Goal: Transaction & Acquisition: Download file/media

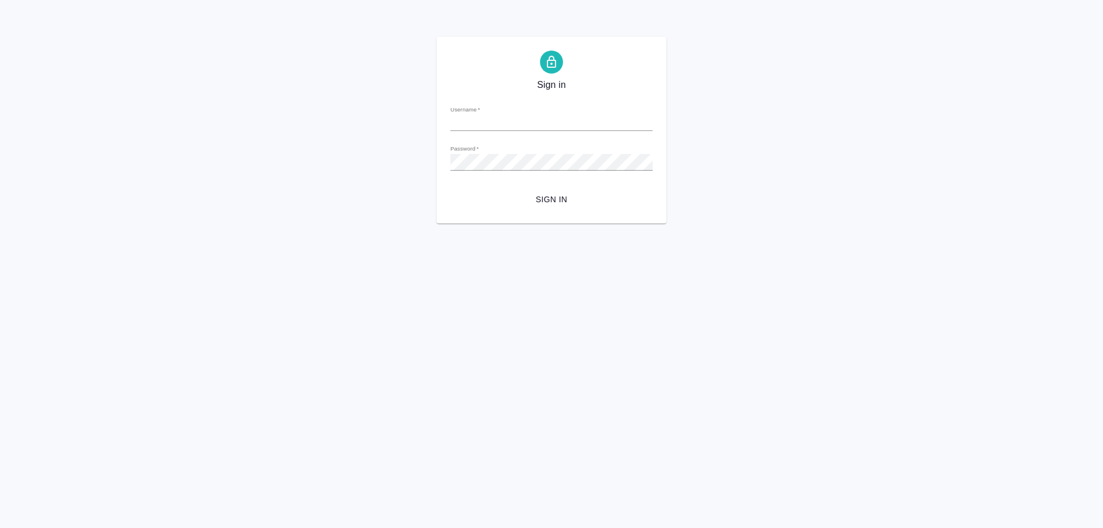
type input "o.ovsyanik@awatera.com"
click at [245, 64] on div "Sign in Username   * o.ovsyanik@awatera.com Password   * urlPath   * / Sign in" at bounding box center [551, 130] width 1103 height 187
type input "o.ovsyanik@awatera.com"
click at [554, 197] on span "Sign in" at bounding box center [552, 200] width 184 height 14
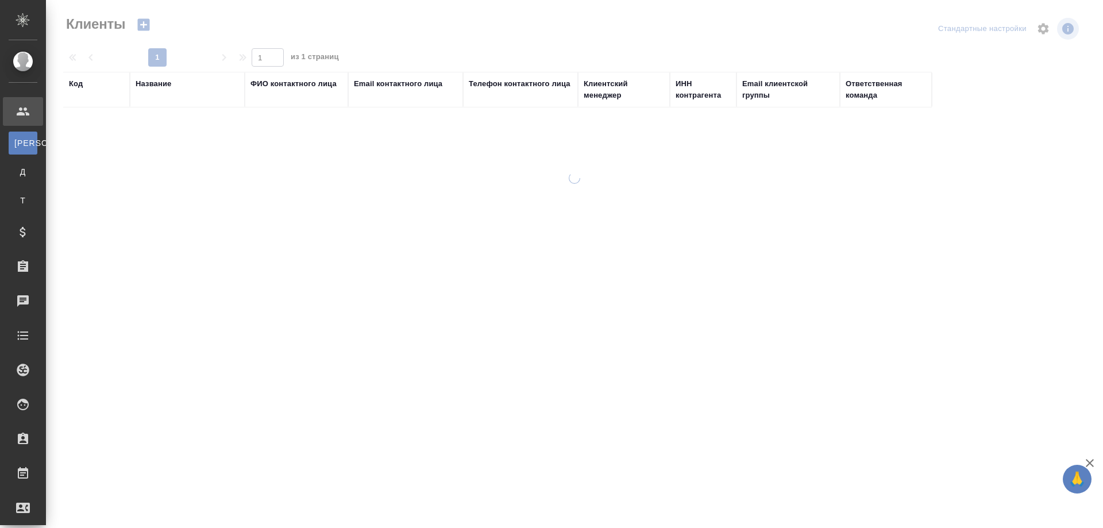
select select "RU"
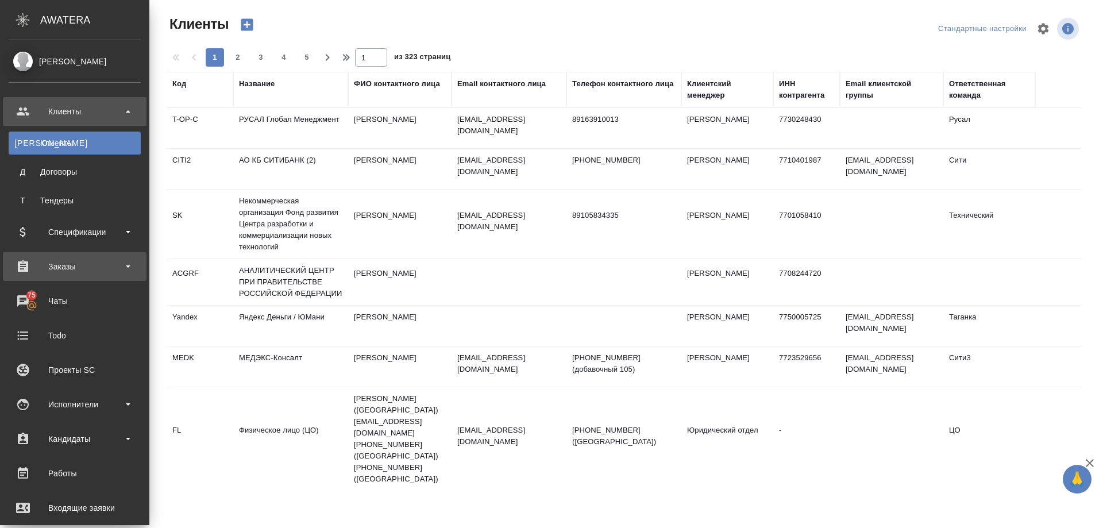
click at [56, 266] on div "Заказы" at bounding box center [75, 266] width 132 height 17
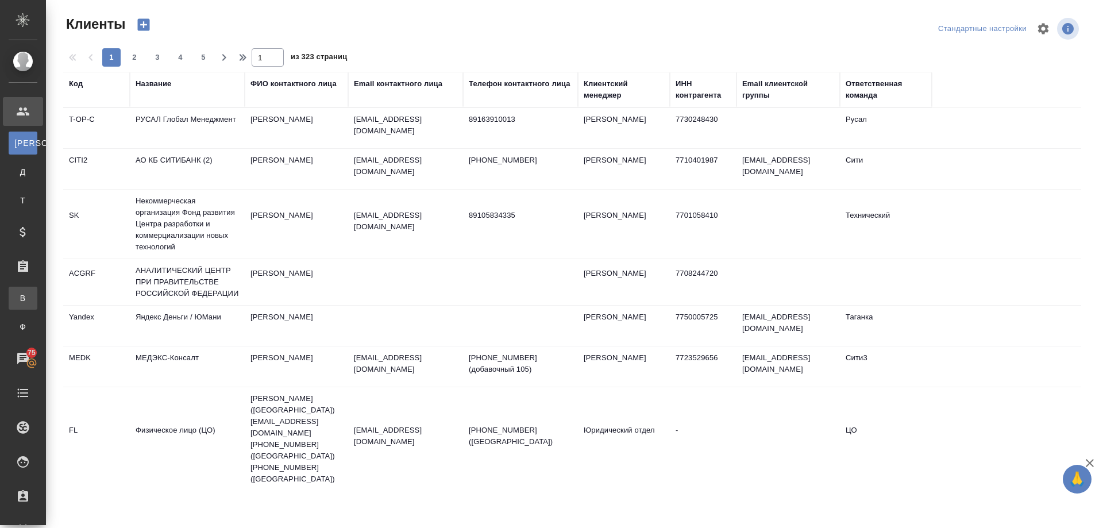
click at [17, 295] on div "Все заказы" at bounding box center [8, 298] width 17 height 11
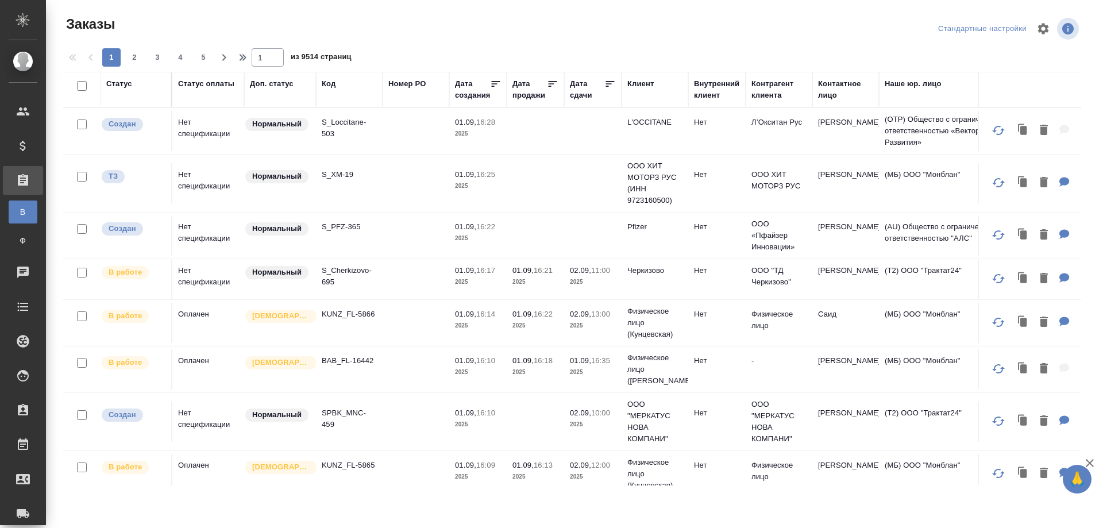
click at [334, 98] on div "Код" at bounding box center [349, 89] width 55 height 23
click at [334, 80] on div "Код" at bounding box center [329, 83] width 14 height 11
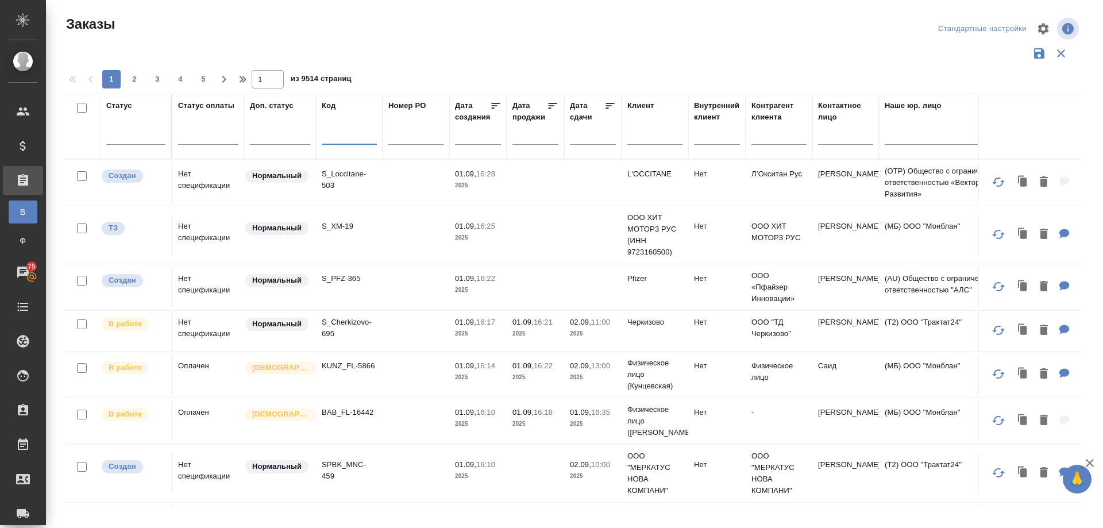
click at [330, 134] on input "text" at bounding box center [349, 137] width 55 height 14
paste input "KZH_SanofiUA-2036"
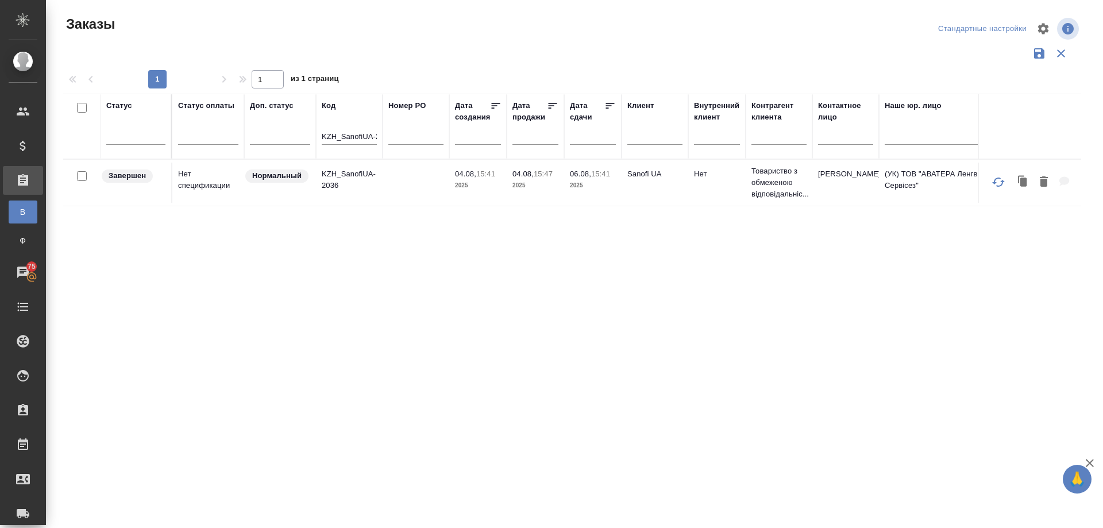
drag, startPoint x: 311, startPoint y: 291, endPoint x: 324, endPoint y: 232, distance: 60.5
click at [311, 291] on div "Статус Статус оплаты Доп. статус Код KZH_SanofiUA-2036 Номер PO Дата создания Д…" at bounding box center [572, 301] width 1018 height 414
click at [347, 173] on p "KZH_SanofiUA-2036" at bounding box center [349, 179] width 55 height 23
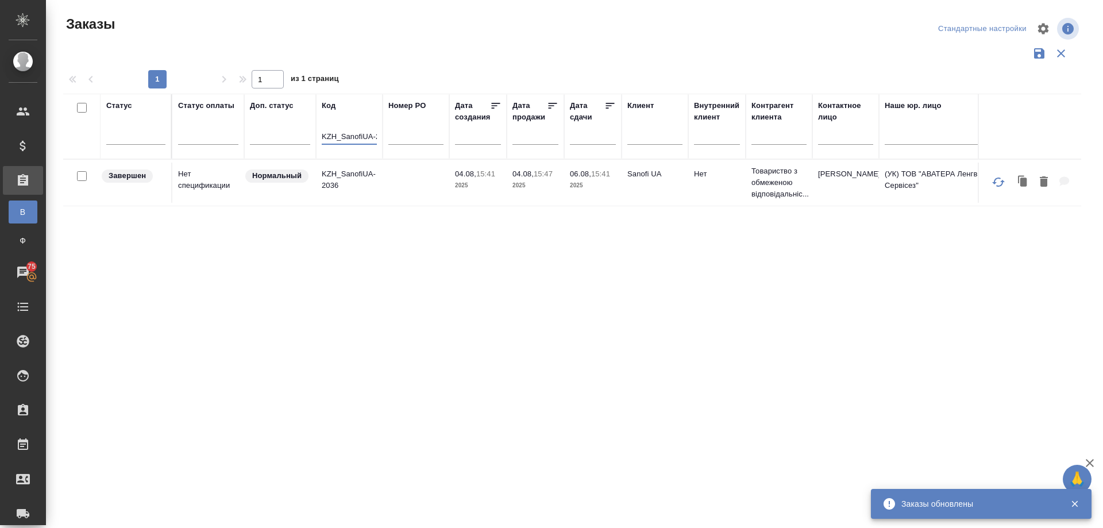
scroll to position [0, 16]
drag, startPoint x: 341, startPoint y: 133, endPoint x: 428, endPoint y: 133, distance: 87.4
click at [428, 133] on tr "Статус Статус оплаты Доп. статус Код KZH_SanofiUA-2036 Номер PO Дата создания Д…" at bounding box center [1025, 127] width 1924 height 66
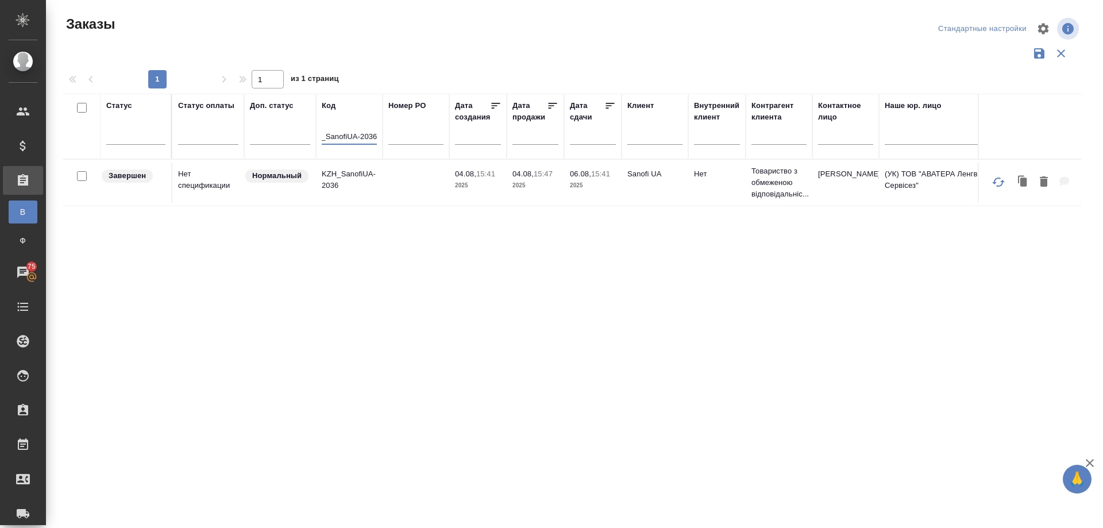
paste input "40"
click at [341, 174] on p "KZH_SanofiUA-2040" at bounding box center [349, 179] width 55 height 23
drag, startPoint x: 321, startPoint y: 134, endPoint x: 430, endPoint y: 134, distance: 109.2
click at [430, 134] on tr "Статус Статус оплаты Доп. статус Код KZH_SanofiUA-2040 Номер PO Дата создания Д…" at bounding box center [1025, 127] width 1924 height 66
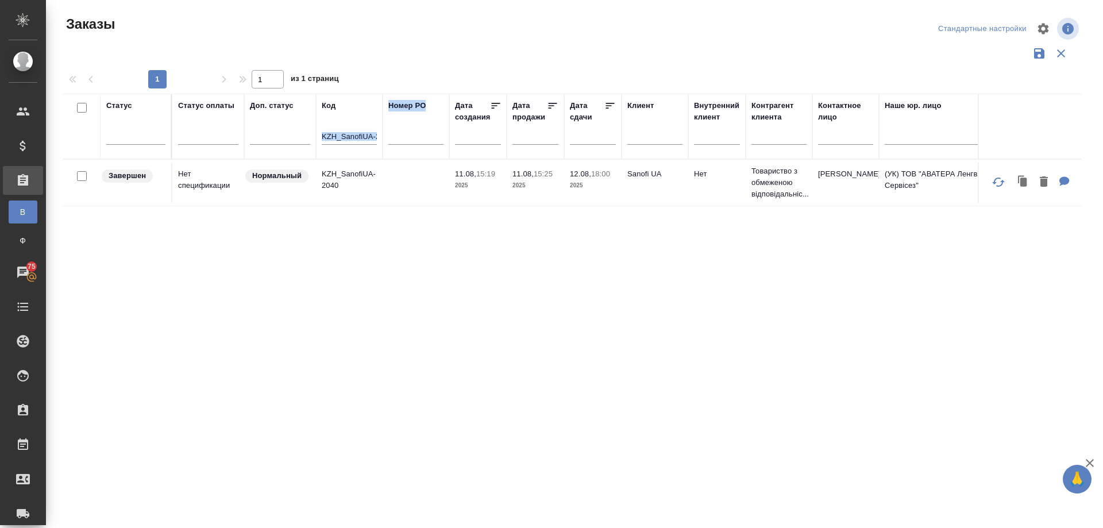
click at [349, 136] on input "KZH_SanofiUA-2040" at bounding box center [349, 137] width 55 height 14
click at [321, 136] on th "Код KZH_SanofiUA-2040" at bounding box center [349, 127] width 67 height 66
drag, startPoint x: 322, startPoint y: 136, endPoint x: 394, endPoint y: 137, distance: 71.8
click at [394, 137] on tr "Статус Статус оплаты Доп. статус Код KZH_SanofiUA-2040 Номер PO Дата создания Д…" at bounding box center [1025, 127] width 1924 height 66
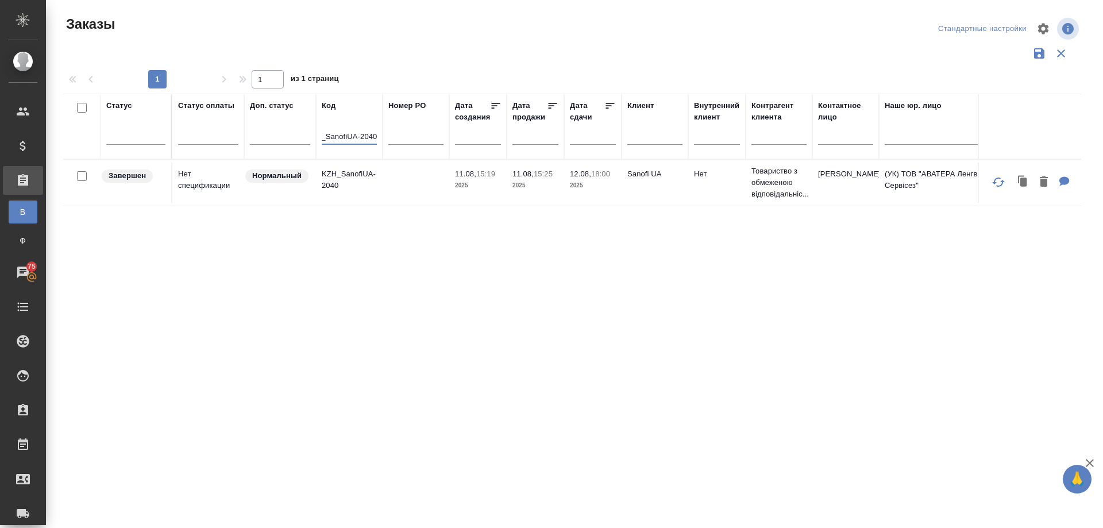
paste input "7"
type input "KZH_SanofiUA-2047"
click at [344, 172] on p "KZH_SanofiUA-2047" at bounding box center [349, 179] width 55 height 23
drag, startPoint x: 322, startPoint y: 136, endPoint x: 446, endPoint y: 149, distance: 124.9
click at [446, 149] on tr "Статус Статус оплаты Доп. статус Код KZH_SanofiUA-2047 Номер PO Дата создания Д…" at bounding box center [1025, 127] width 1924 height 66
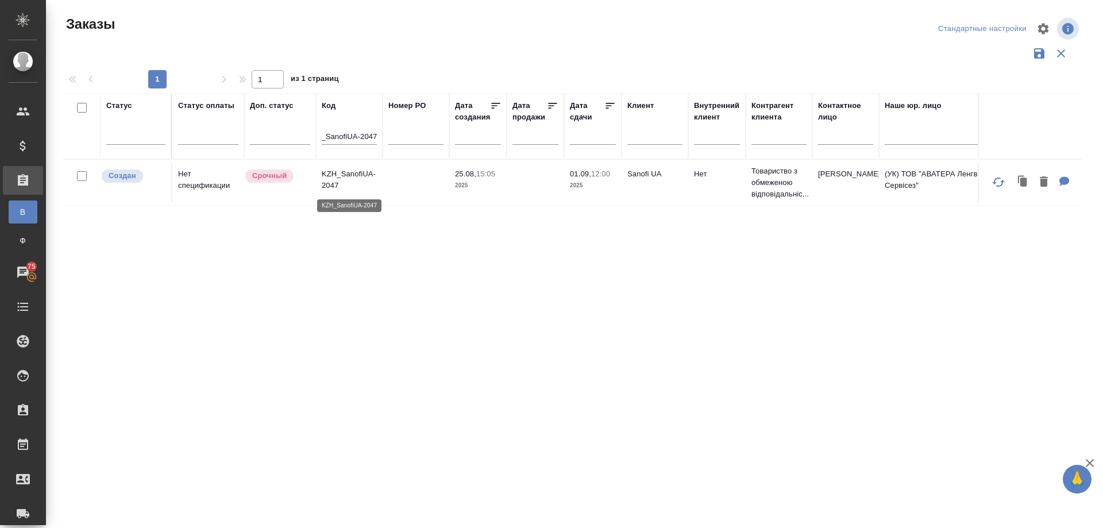
click at [344, 175] on p "KZH_SanofiUA-2047" at bounding box center [349, 179] width 55 height 23
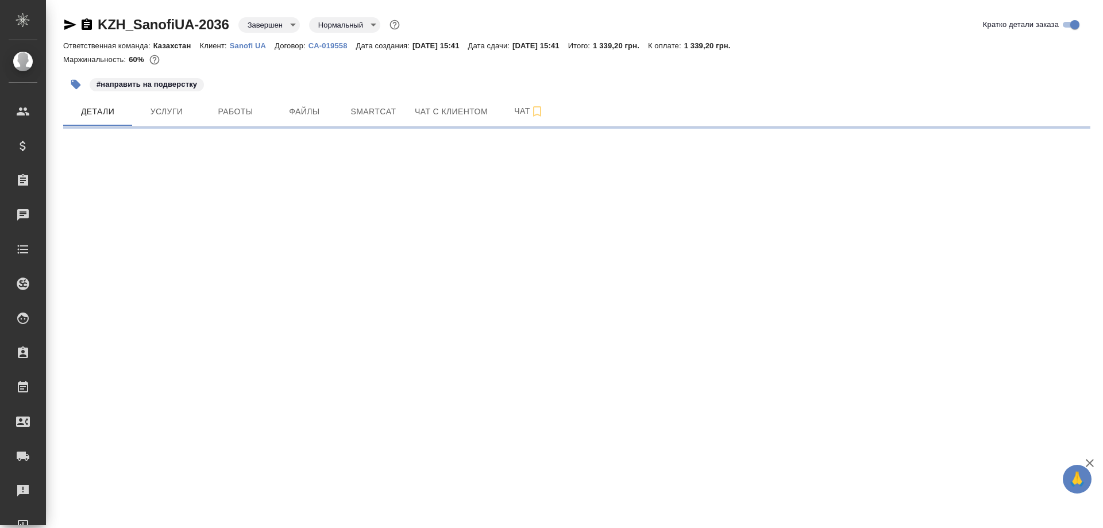
select select "RU"
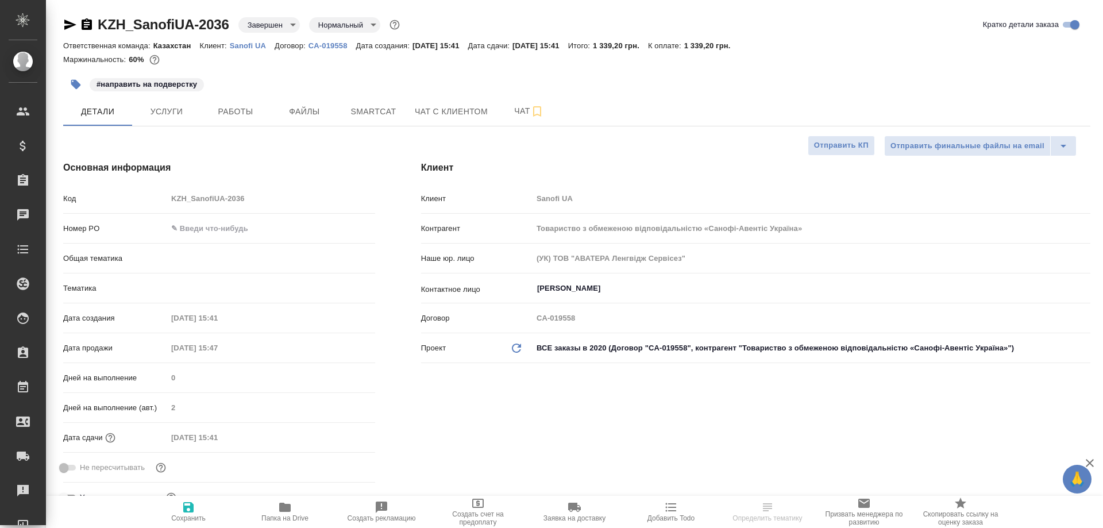
type textarea "x"
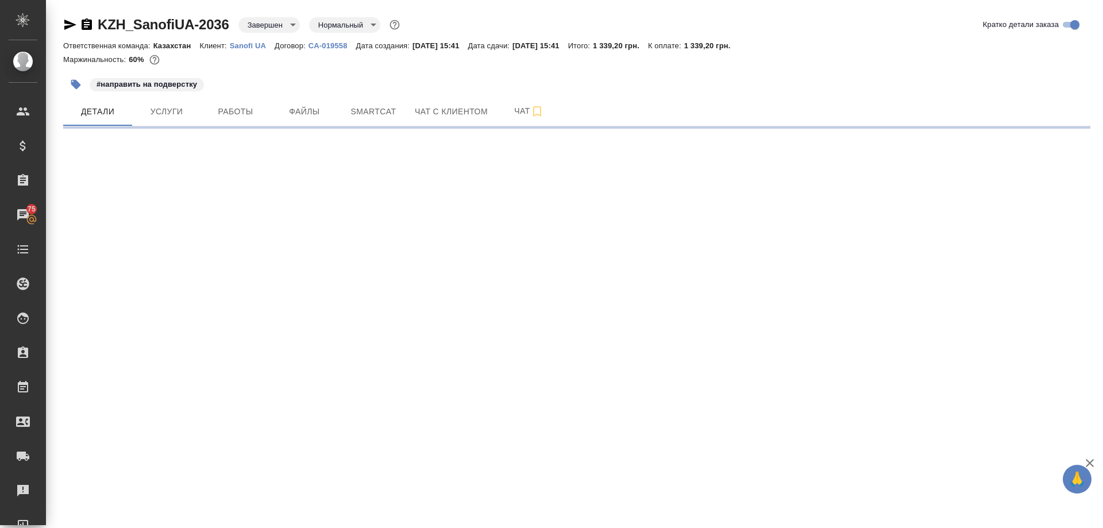
select select "RU"
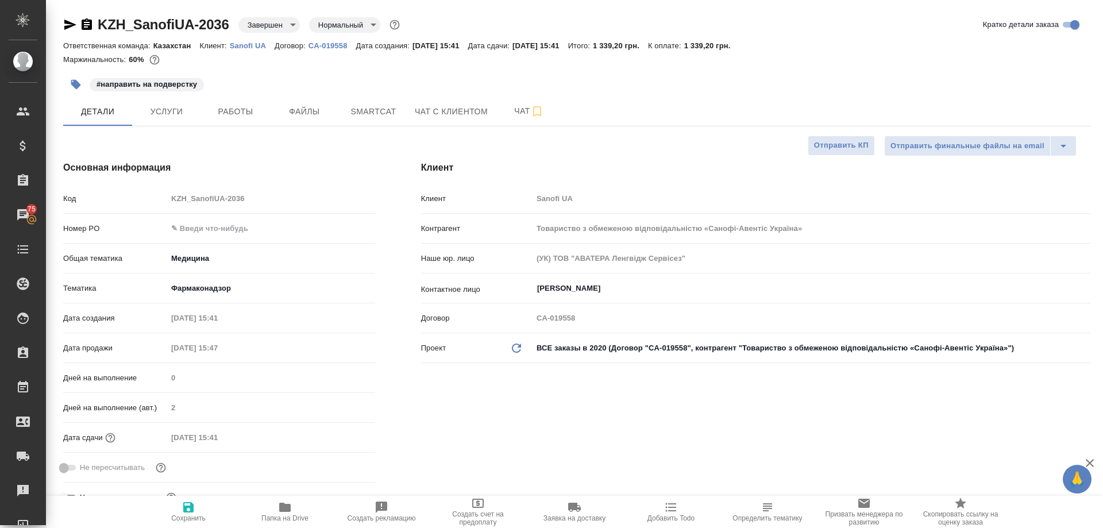
type textarea "x"
click at [295, 111] on span "Файлы" at bounding box center [304, 112] width 55 height 14
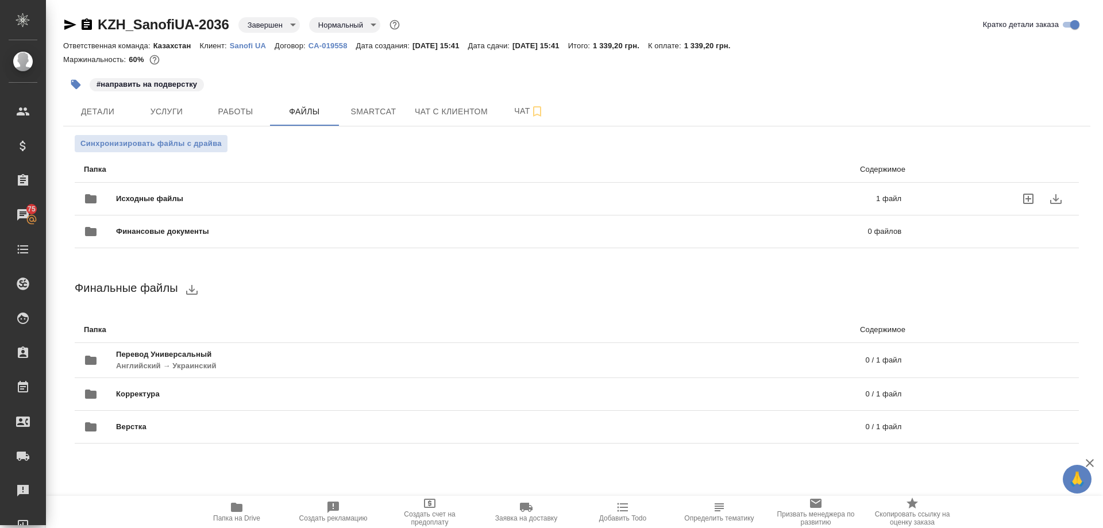
click at [168, 198] on span "Исходные файлы" at bounding box center [323, 198] width 414 height 11
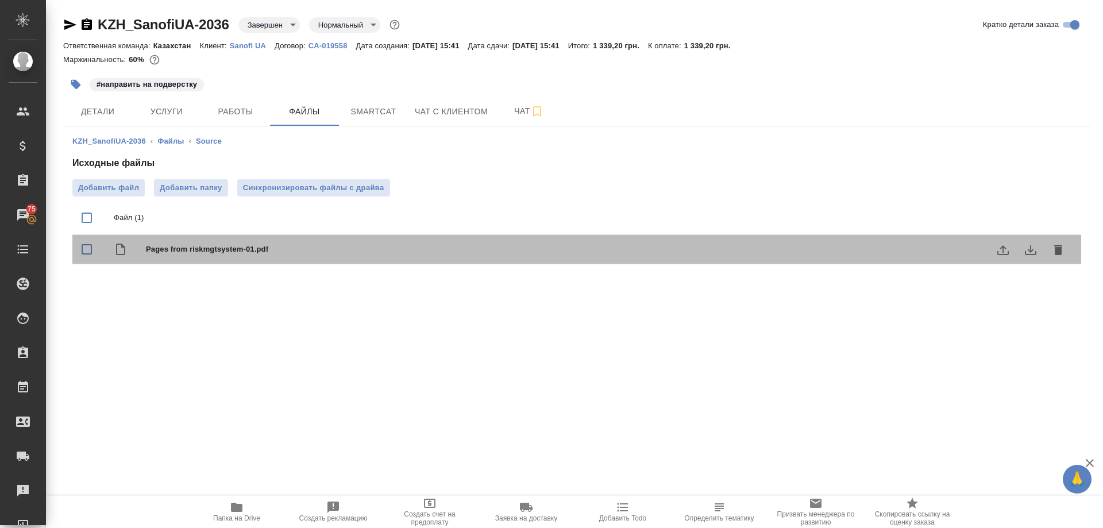
click at [171, 248] on span "Pages from riskmgtsystem-01.pdf" at bounding box center [600, 249] width 908 height 11
drag, startPoint x: 278, startPoint y: 248, endPoint x: 199, endPoint y: 251, distance: 78.8
click at [199, 251] on span "Pages from riskmgtsystem-01.pdf" at bounding box center [600, 249] width 908 height 11
click at [171, 247] on span "Pages from riskmgtsystem-01.pdf" at bounding box center [600, 249] width 908 height 11
checkbox input "true"
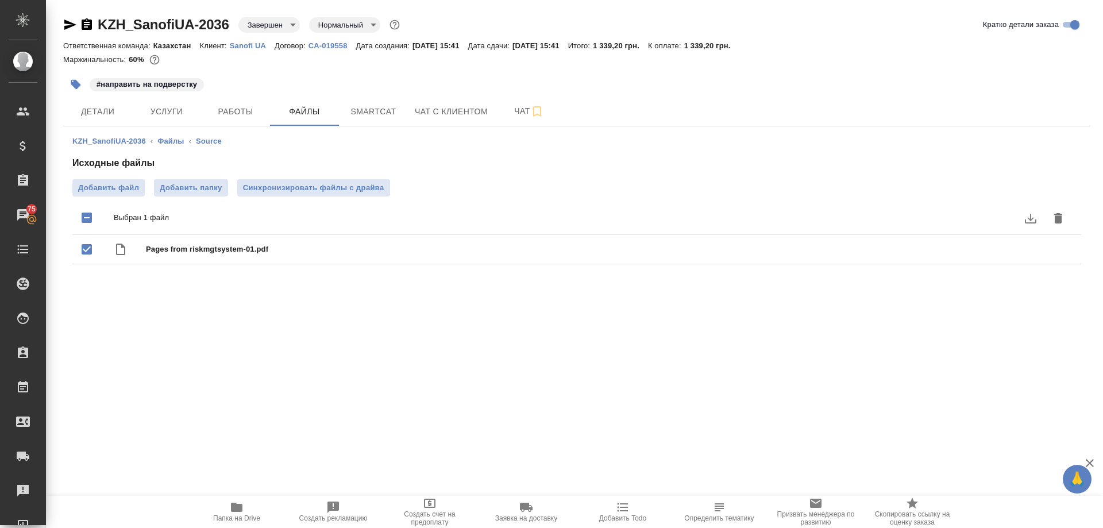
click at [231, 510] on icon "button" at bounding box center [237, 508] width 14 height 14
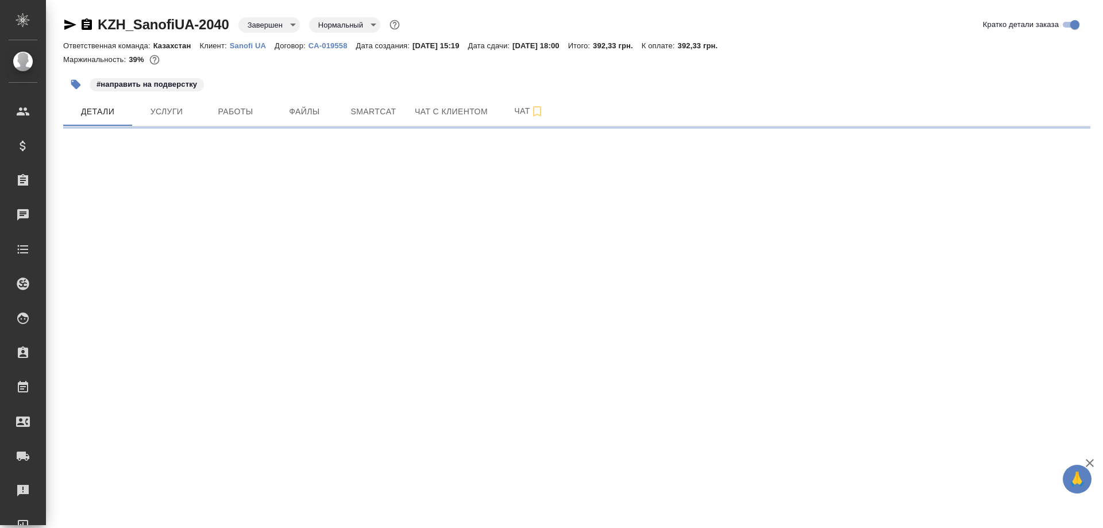
select select "RU"
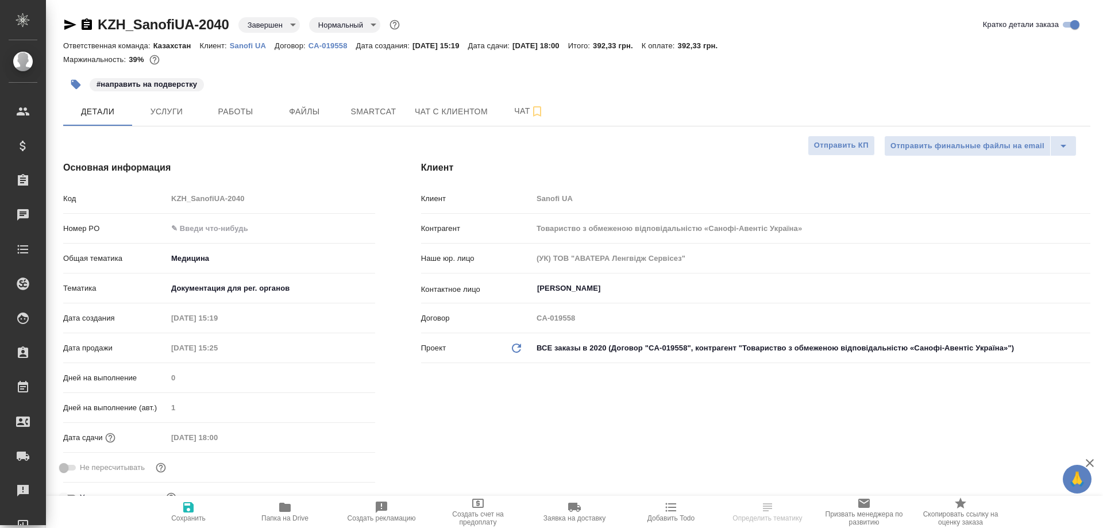
type textarea "x"
click at [285, 509] on icon "button" at bounding box center [284, 507] width 11 height 9
type textarea "x"
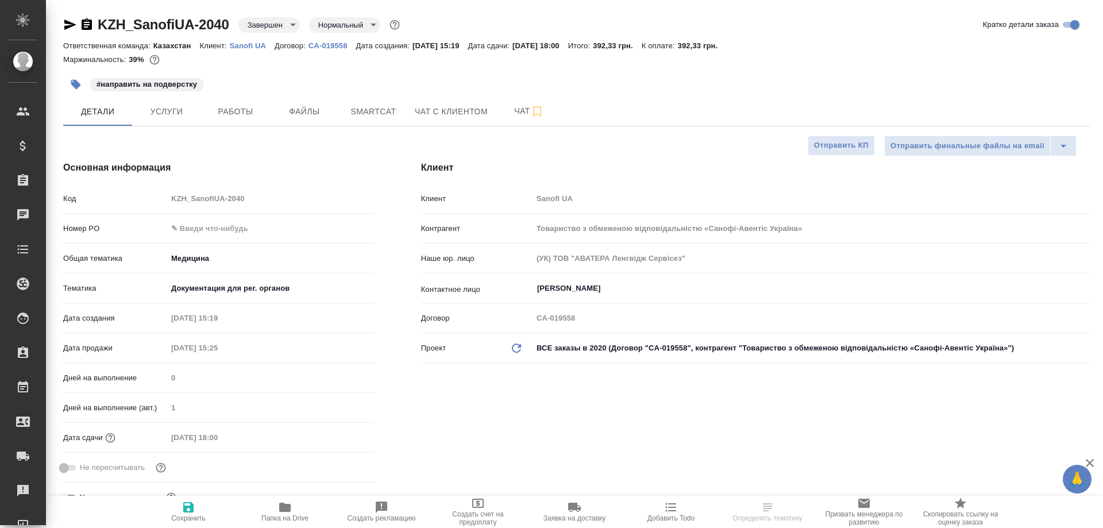
type textarea "x"
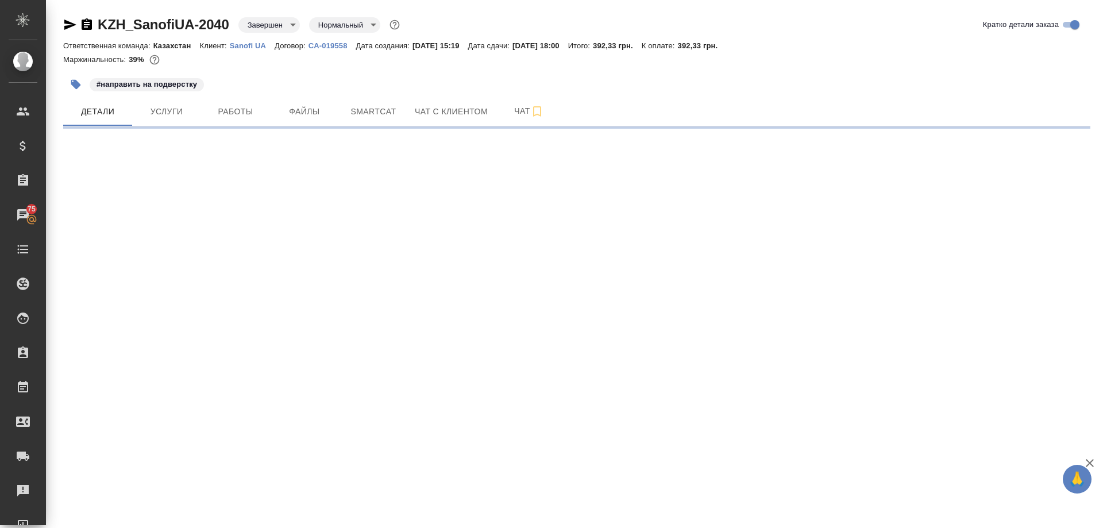
select select "RU"
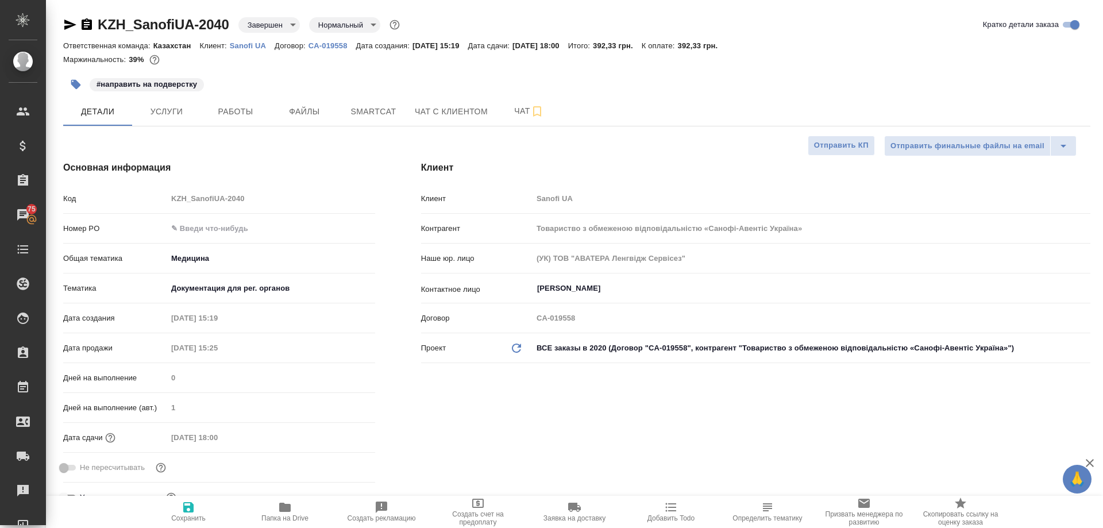
type textarea "x"
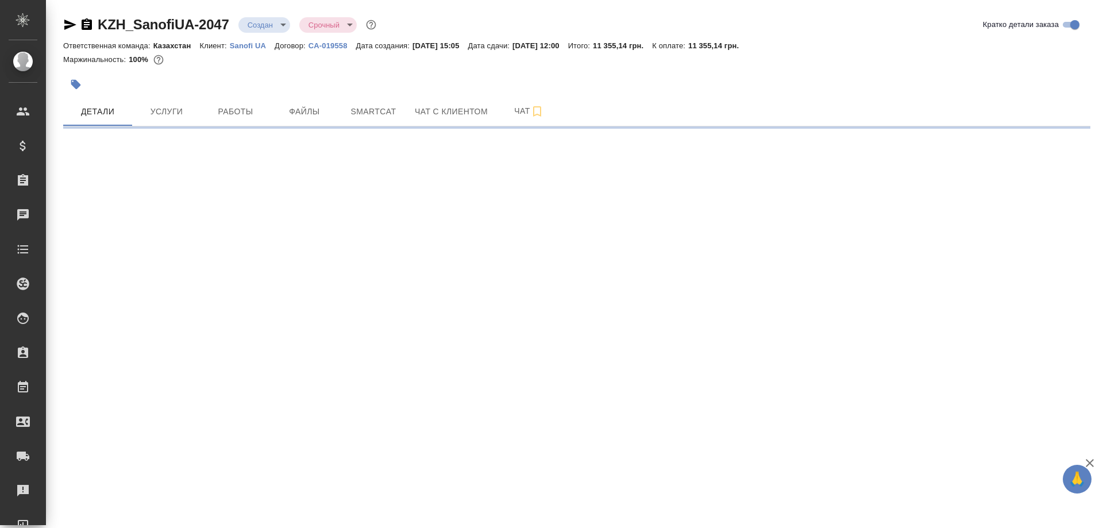
select select "RU"
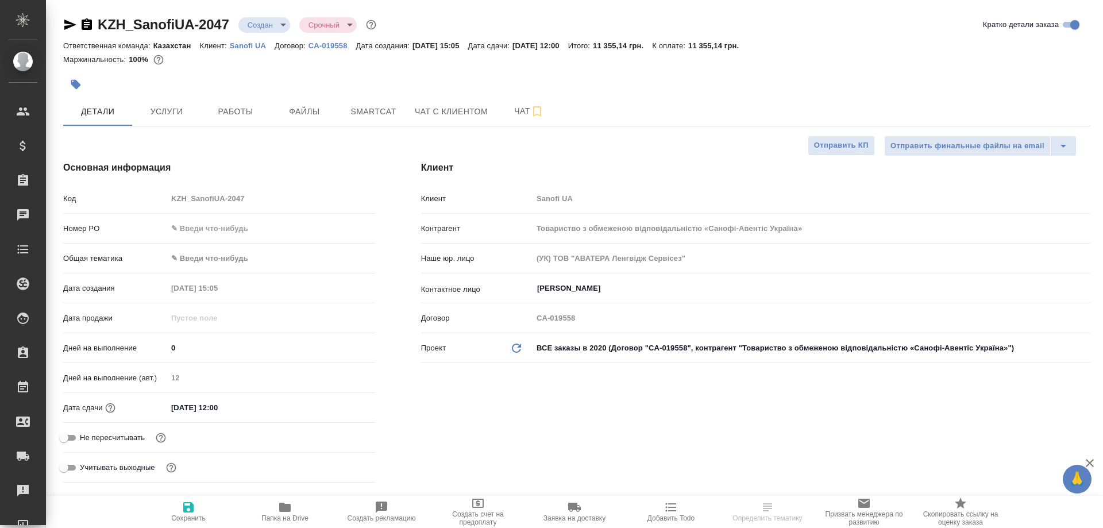
type textarea "x"
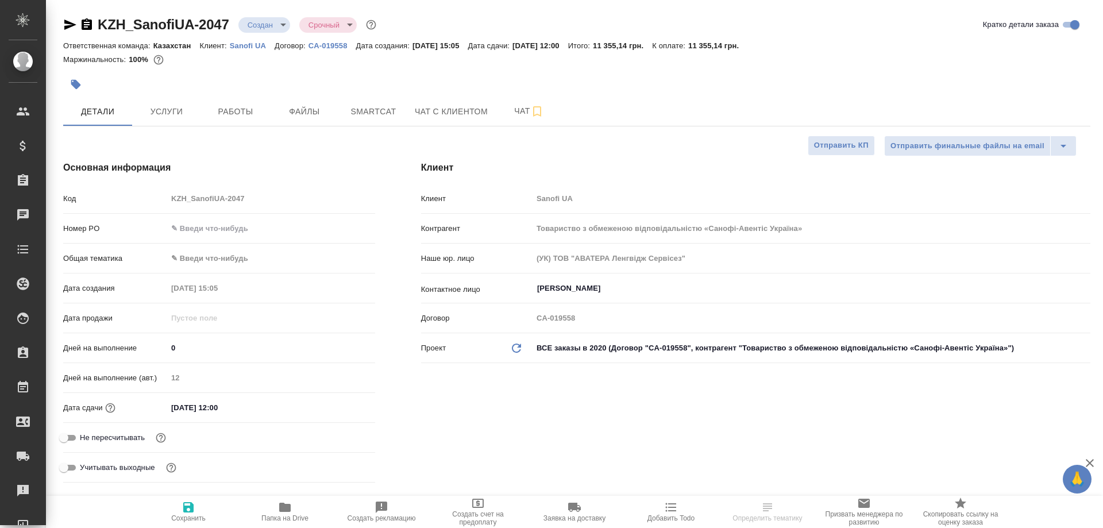
type textarea "x"
click at [283, 508] on icon "button" at bounding box center [284, 507] width 11 height 9
type textarea "x"
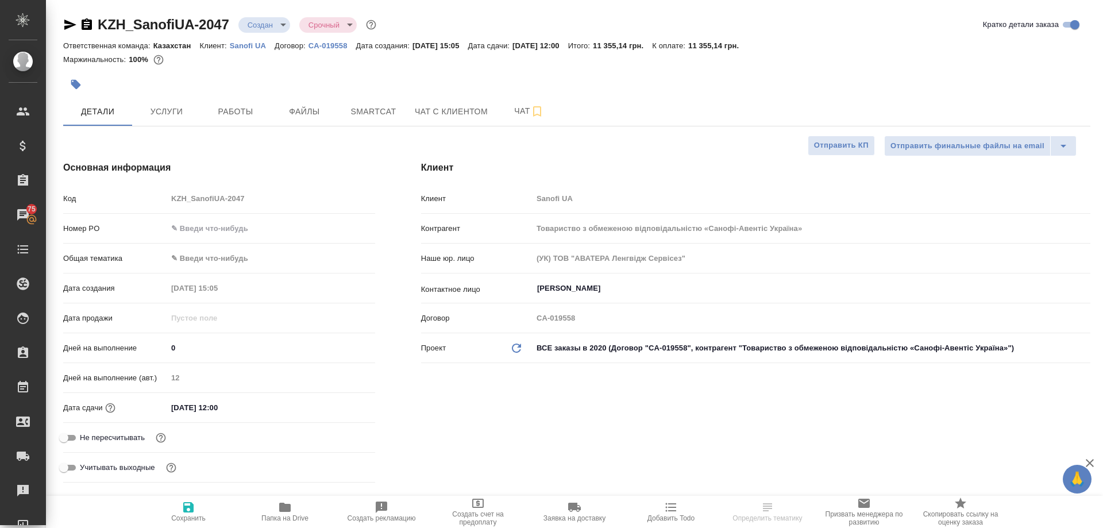
select select "RU"
type textarea "x"
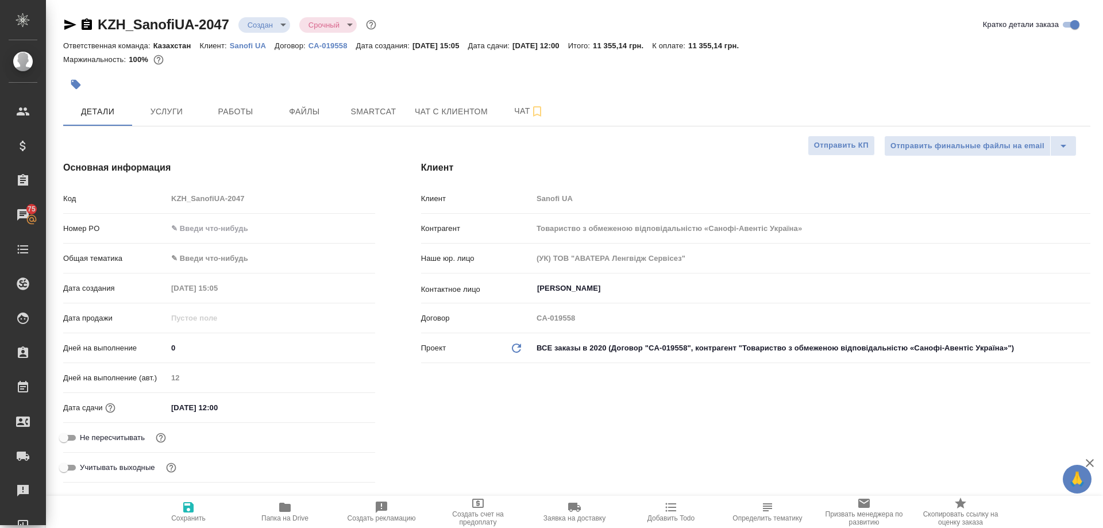
type textarea "x"
click at [283, 506] on icon "button" at bounding box center [284, 507] width 11 height 9
type textarea "x"
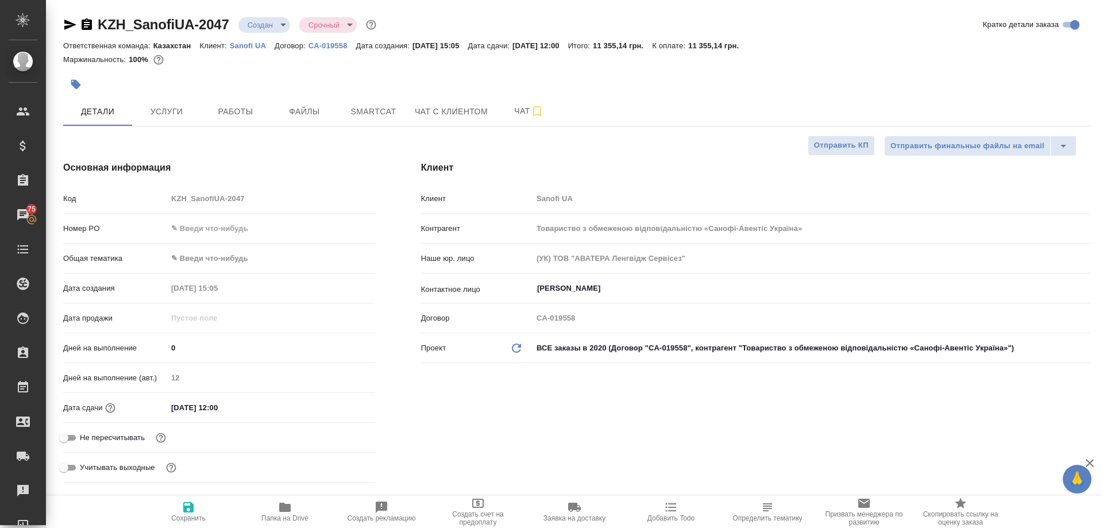
type textarea "x"
click at [290, 110] on span "Файлы" at bounding box center [304, 112] width 55 height 14
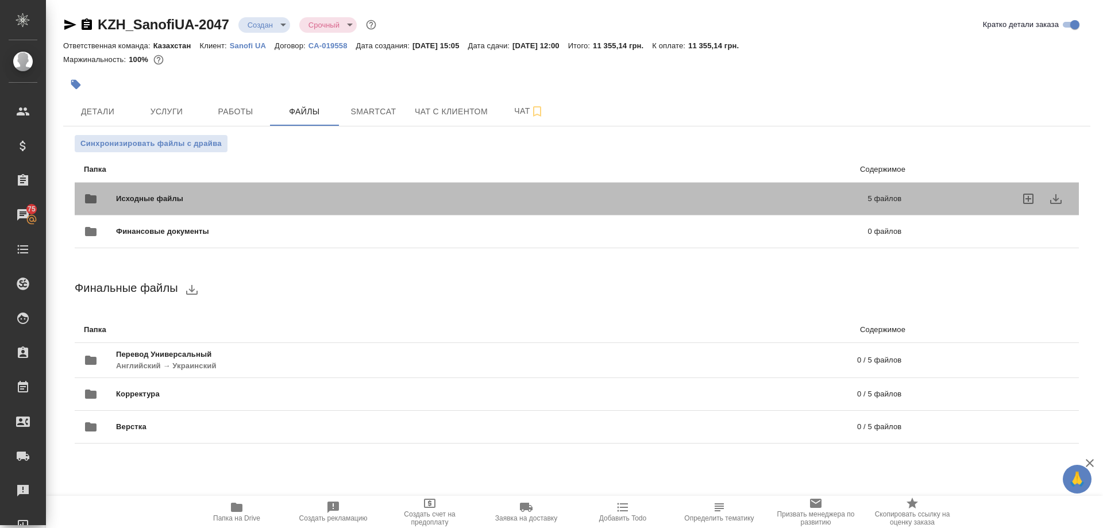
click at [145, 195] on span "Исходные файлы" at bounding box center [321, 198] width 410 height 11
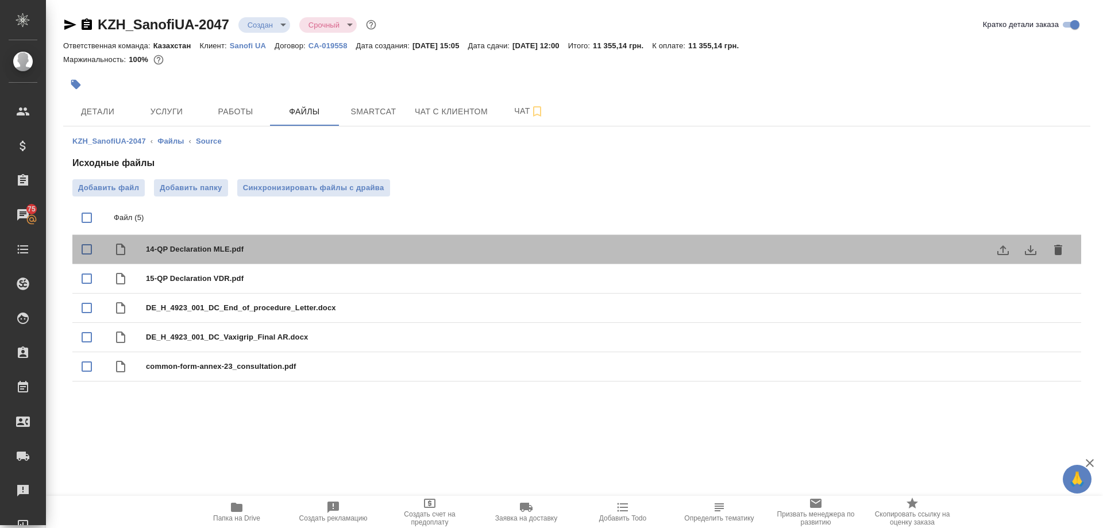
click at [193, 249] on span "14-QP Declaration MLE.pdf" at bounding box center [600, 249] width 908 height 11
checkbox input "true"
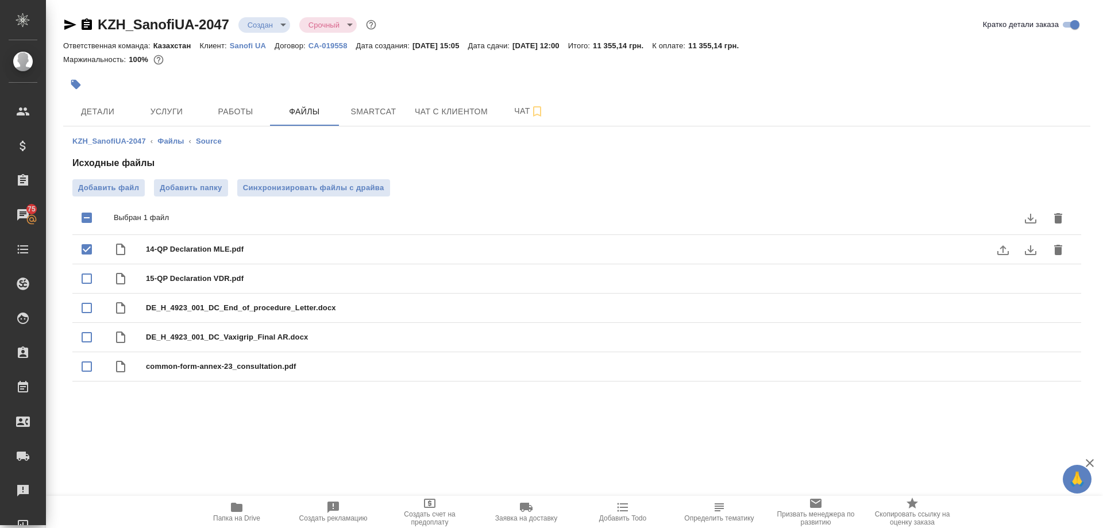
click at [1029, 249] on icon "download" at bounding box center [1030, 250] width 11 height 10
click at [174, 278] on span "15-QP Declaration VDR.pdf" at bounding box center [600, 278] width 908 height 11
checkbox input "true"
click at [1032, 278] on icon "download" at bounding box center [1031, 279] width 14 height 14
drag, startPoint x: 167, startPoint y: 331, endPoint x: 171, endPoint y: 302, distance: 29.6
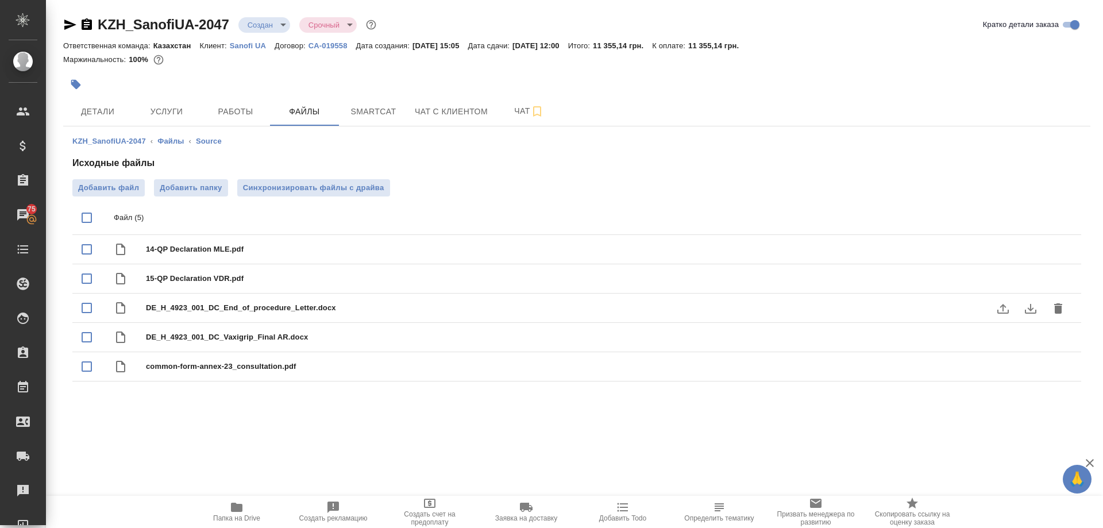
click at [171, 302] on div "DE_H_4923_001_DC_End_of_procedure_Letter.docx" at bounding box center [600, 308] width 908 height 16
checkbox input "true"
click at [1028, 311] on icon "download" at bounding box center [1031, 309] width 14 height 14
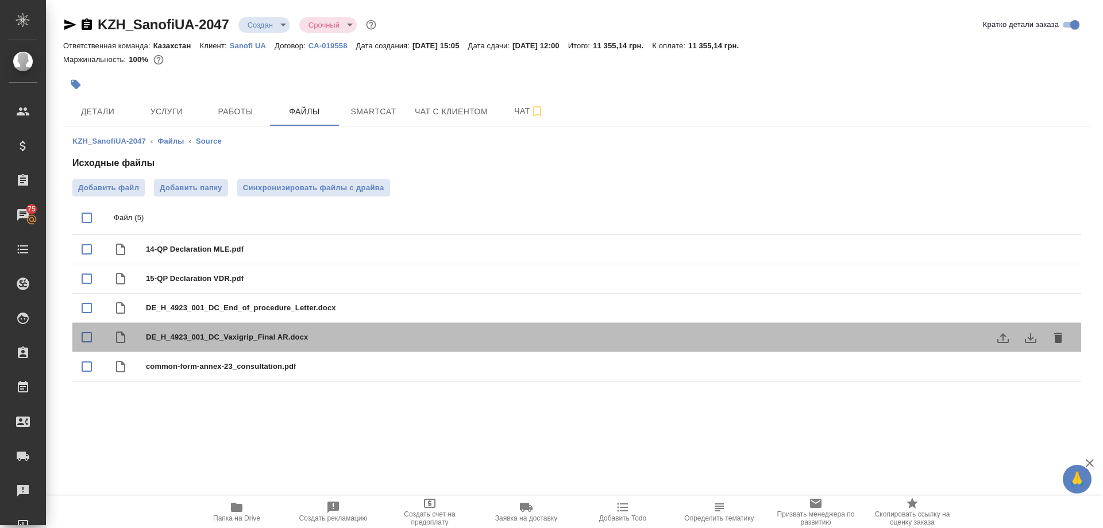
click at [186, 340] on span "DE_H_4923_001_DC_Vaxigrip_Final AR.docx" at bounding box center [600, 337] width 908 height 11
checkbox input "true"
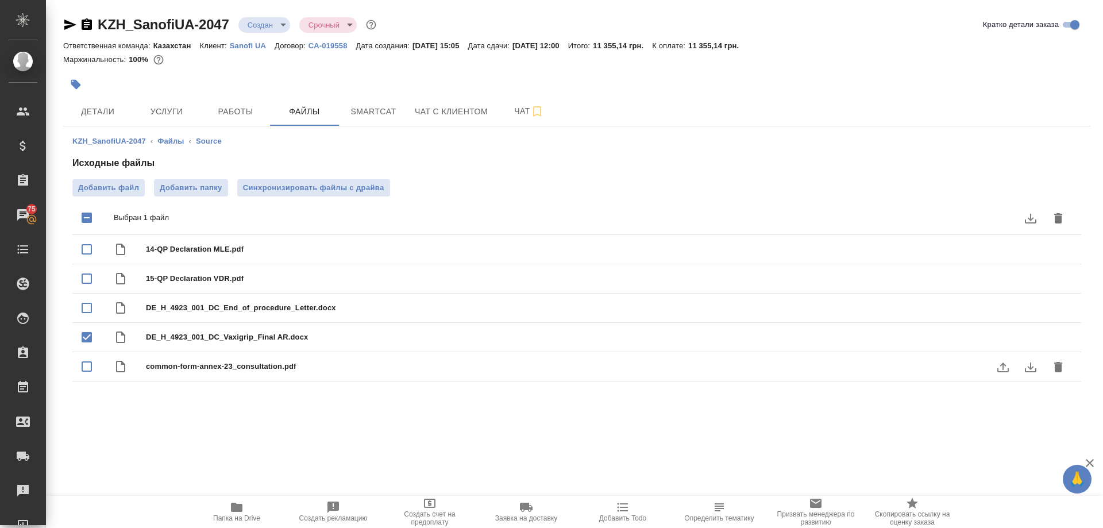
click at [1034, 367] on icon "download" at bounding box center [1030, 368] width 11 height 10
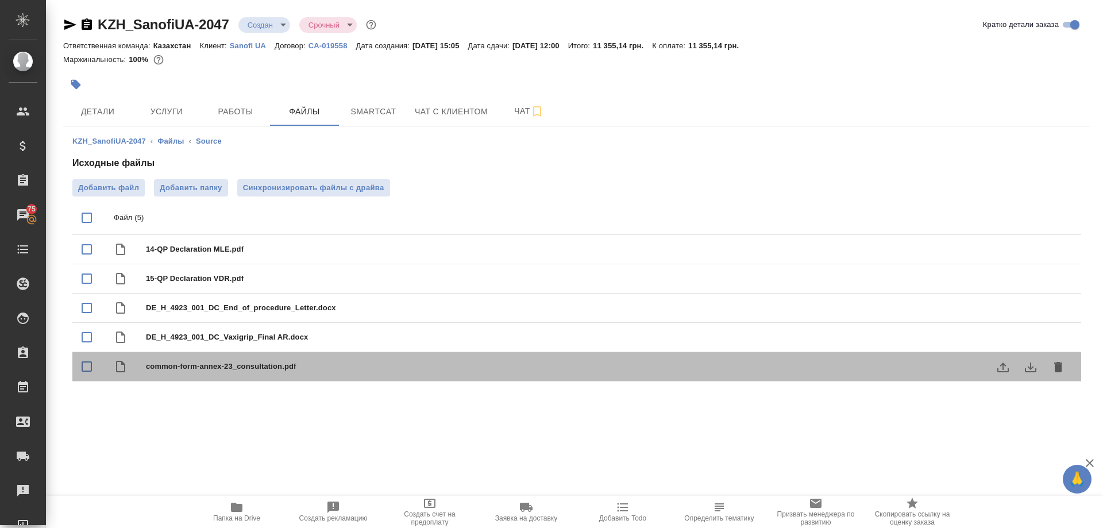
click at [166, 360] on div "common-form-annex-23_consultation.pdf" at bounding box center [600, 367] width 908 height 16
checkbox input "true"
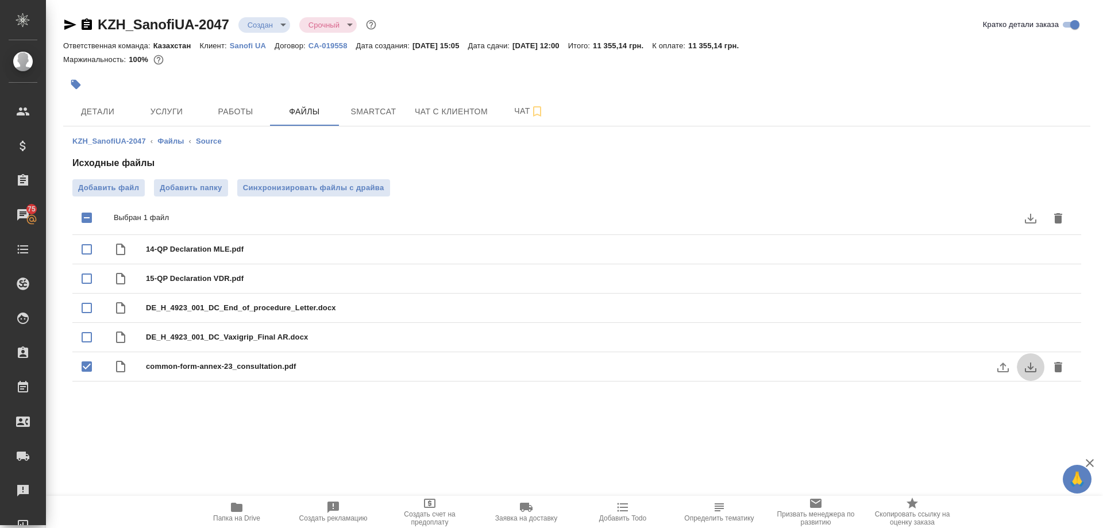
click at [1032, 368] on icon "download" at bounding box center [1030, 368] width 11 height 10
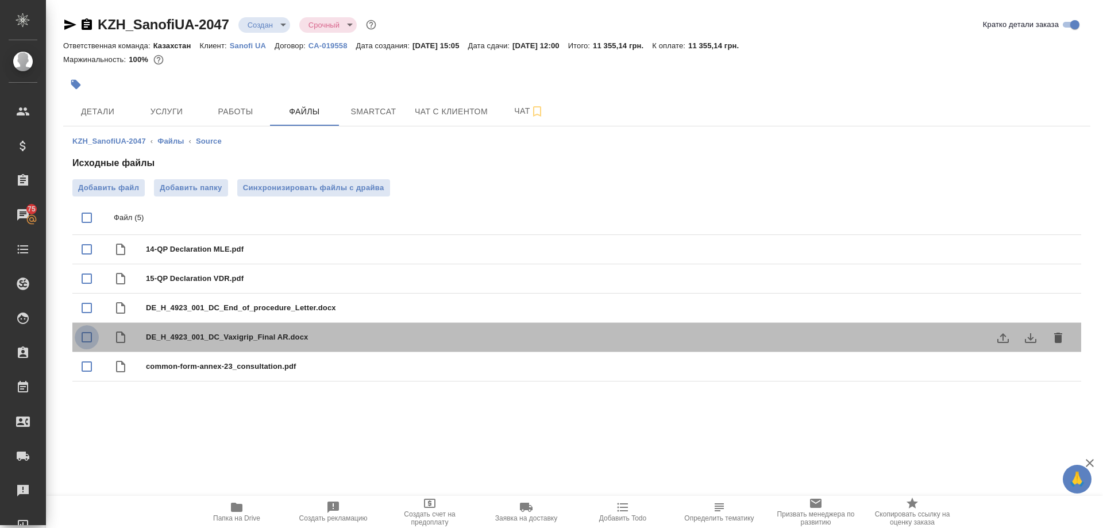
click at [80, 337] on input "checkbox" at bounding box center [87, 337] width 24 height 24
checkbox input "true"
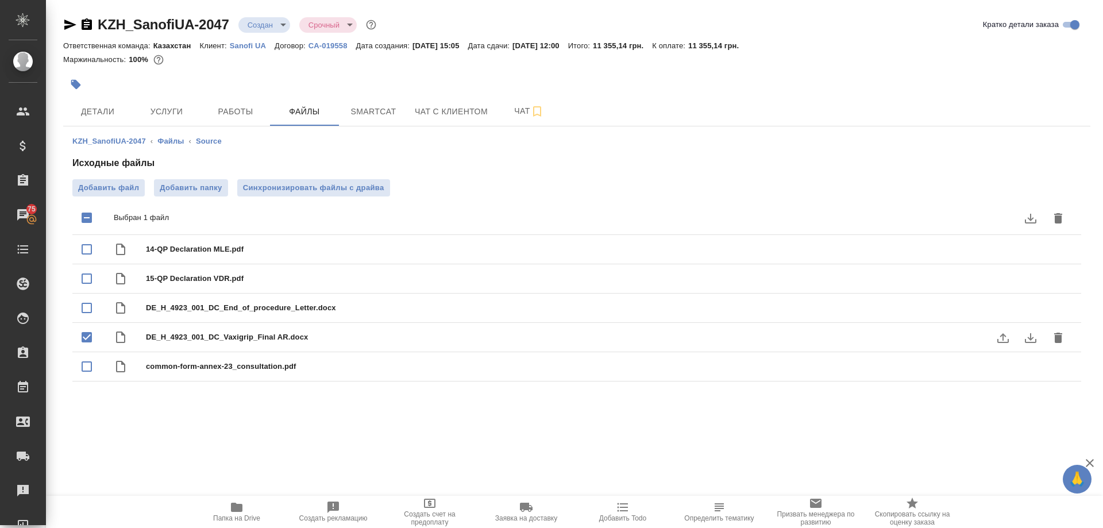
click at [1033, 337] on icon "download" at bounding box center [1030, 338] width 11 height 10
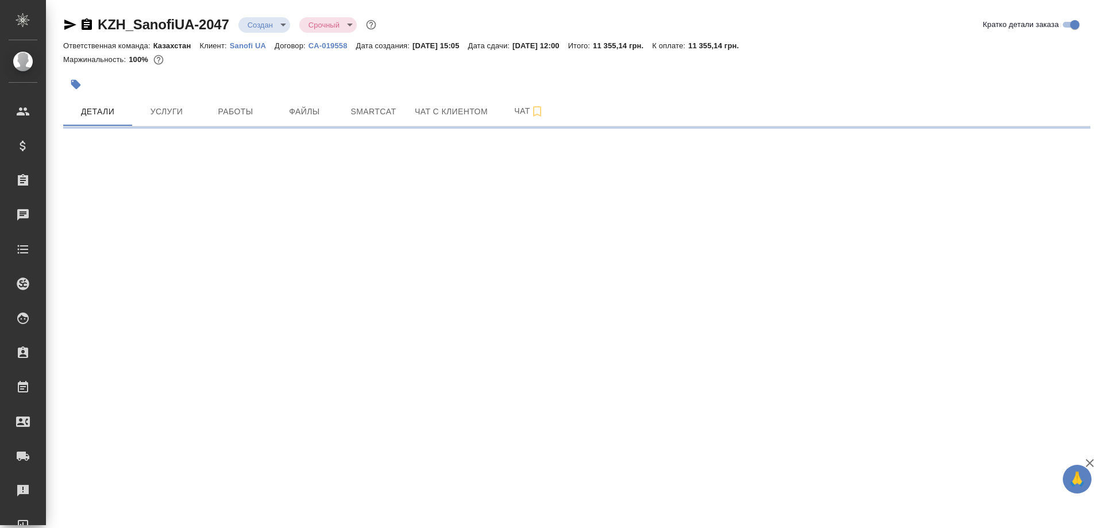
select select "RU"
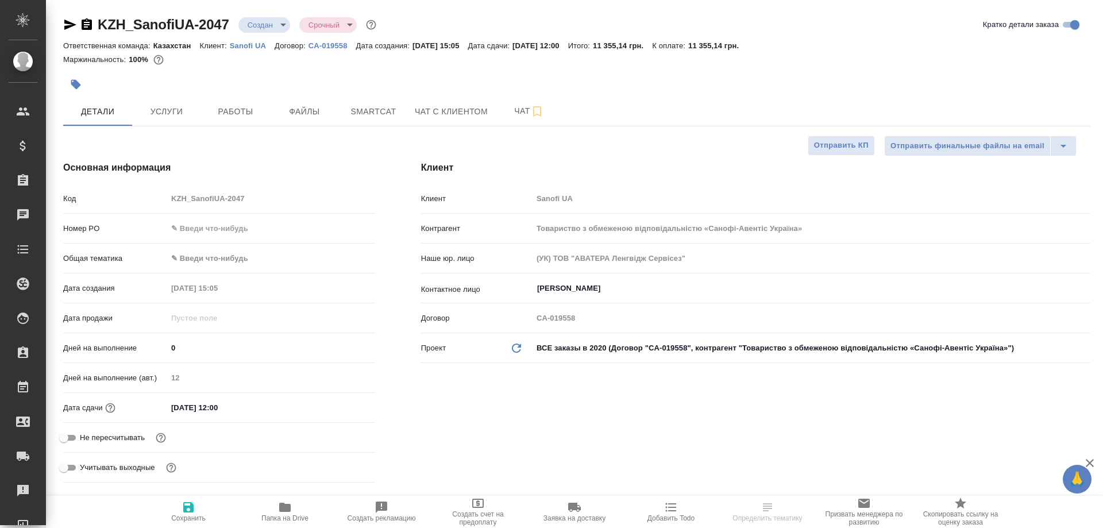
type textarea "x"
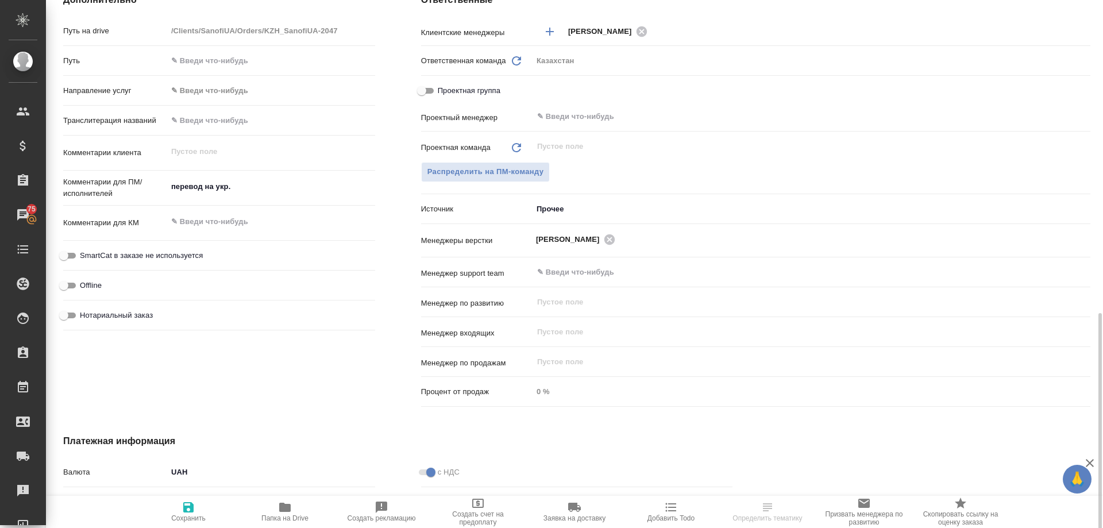
scroll to position [632, 0]
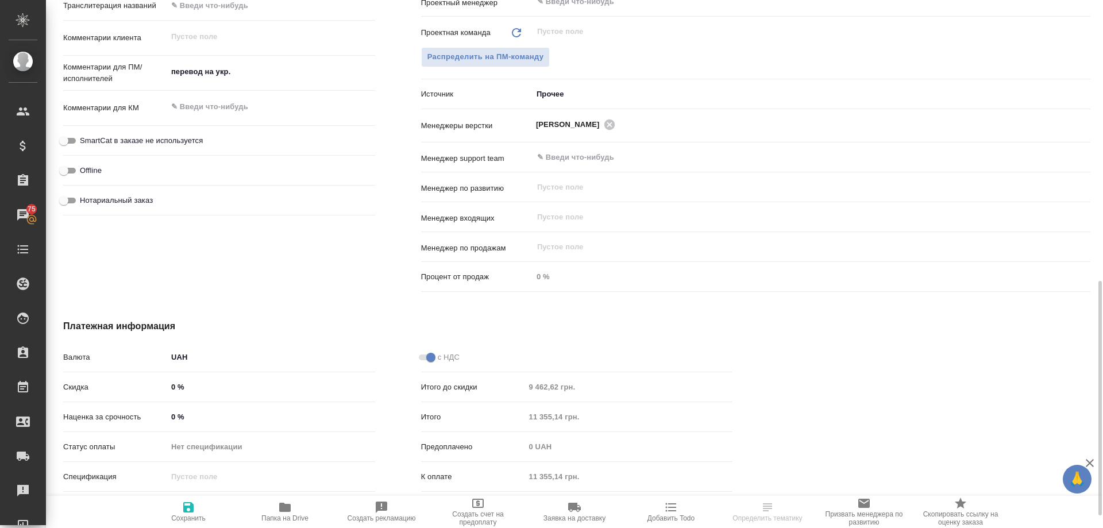
click at [284, 509] on icon "button" at bounding box center [284, 507] width 11 height 9
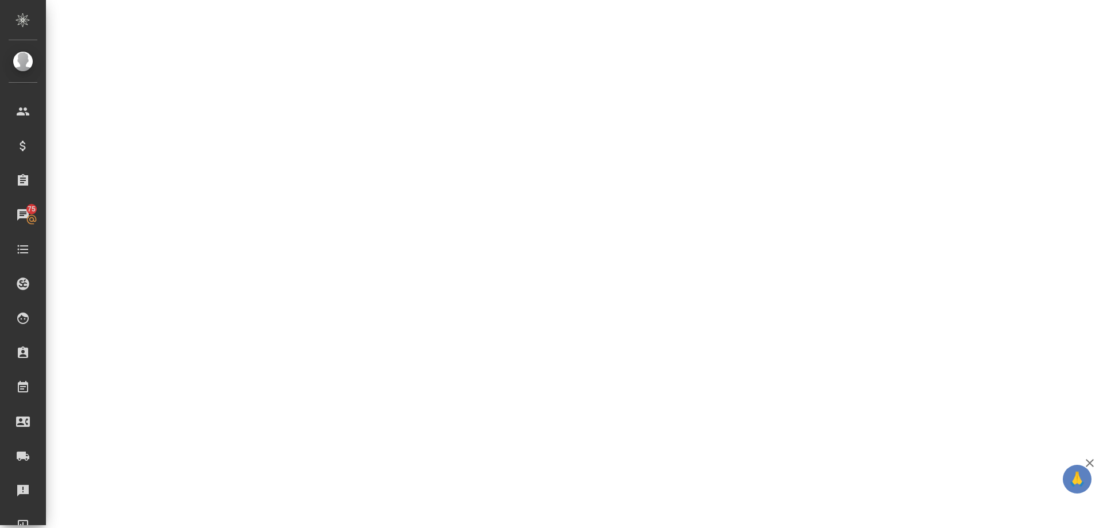
select select "RU"
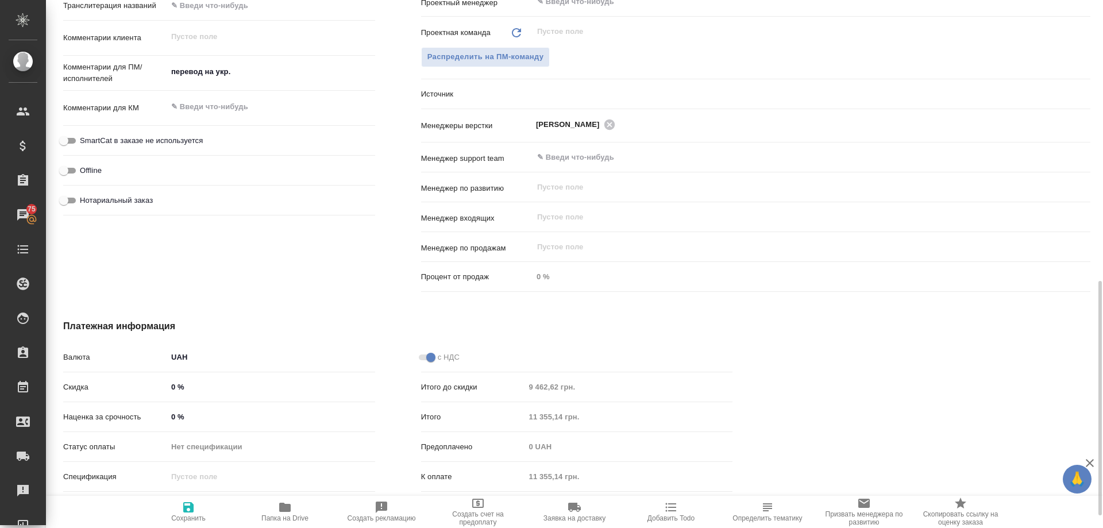
type textarea "x"
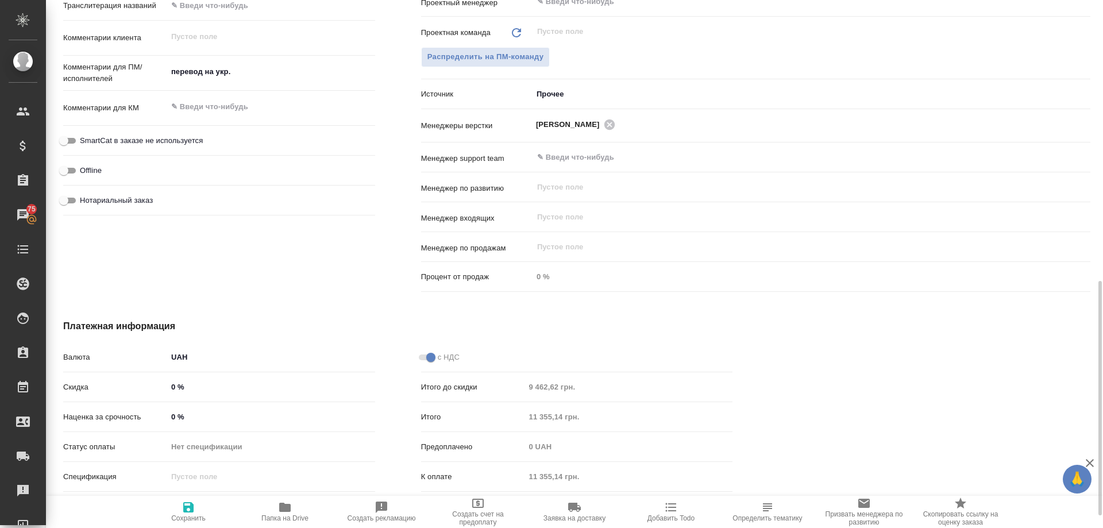
type textarea "x"
